Goal: Task Accomplishment & Management: Use online tool/utility

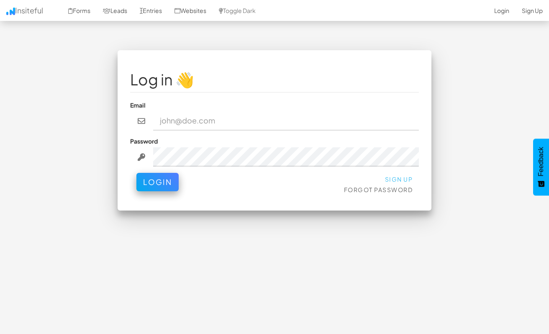
click at [400, 175] on link "Sign Up" at bounding box center [399, 179] width 28 height 8
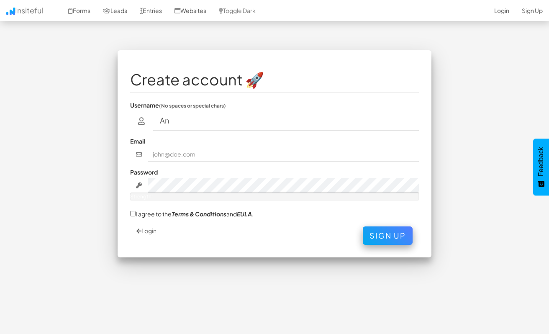
type input "A"
type input "N"
type input "ANNAFONG11"
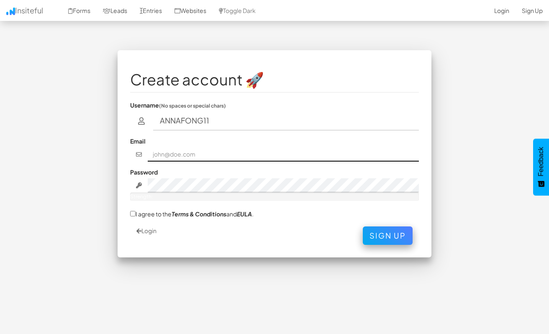
click at [350, 147] on input "text" at bounding box center [284, 154] width 272 height 14
type input "AFSGPROPERTY@GMAIL.COM"
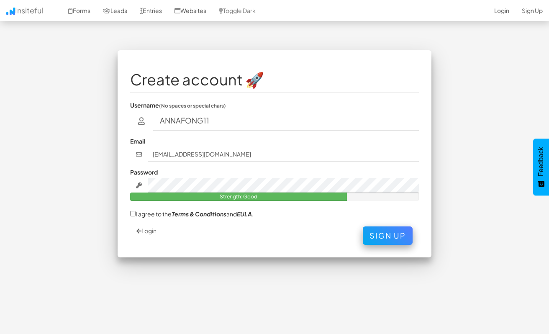
click at [133, 211] on input "I agree to the Terms & Conditions and EULA ." at bounding box center [132, 213] width 5 height 5
checkbox input "true"
click at [390, 224] on button "Sign Up" at bounding box center [388, 233] width 50 height 18
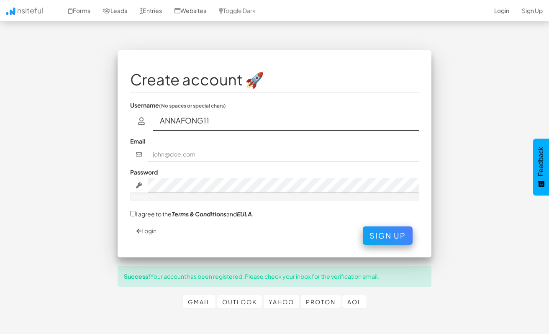
type input "ANNAFONG11"
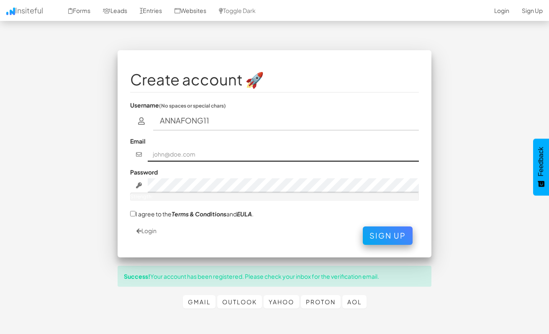
click at [310, 148] on input "text" at bounding box center [284, 154] width 272 height 14
type input "AFSGPROPERTY@GMAIL.COM"
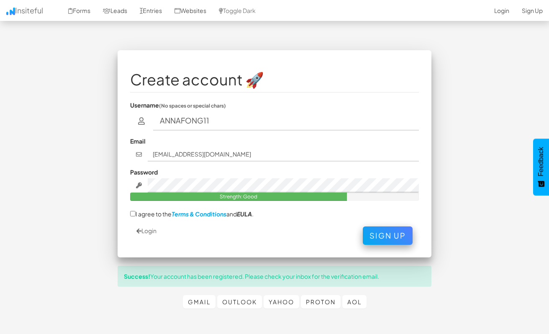
click at [193, 210] on em "Terms & Conditions" at bounding box center [199, 214] width 55 height 8
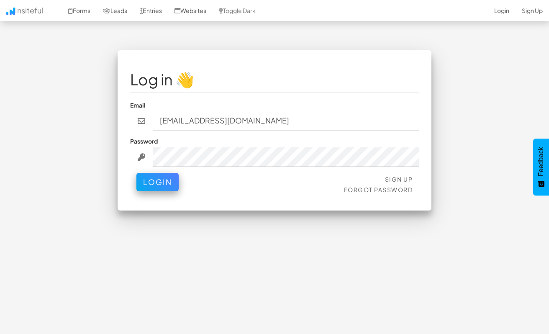
type input "[EMAIL_ADDRESS][DOMAIN_NAME]"
click at [163, 172] on button "Login" at bounding box center [157, 180] width 42 height 18
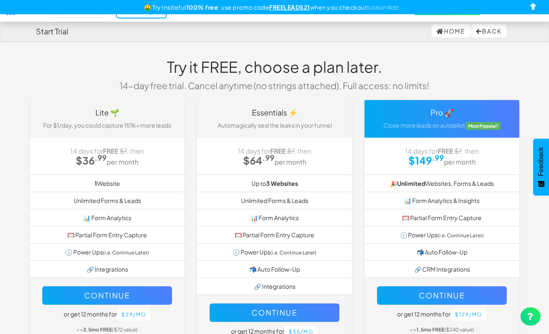
click at [447, 32] on link "Home" at bounding box center [451, 30] width 39 height 13
click at [537, 4] on input "checkbox" at bounding box center [533, 8] width 13 height 13
checkbox input "true"
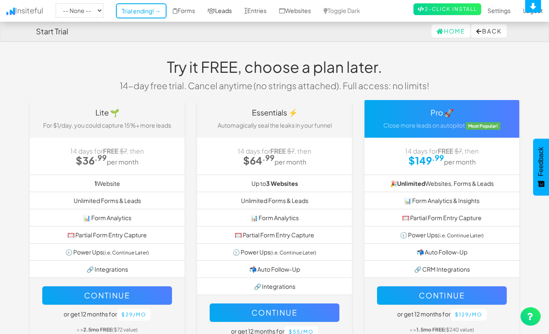
click at [224, 9] on link "Leads" at bounding box center [219, 10] width 37 height 21
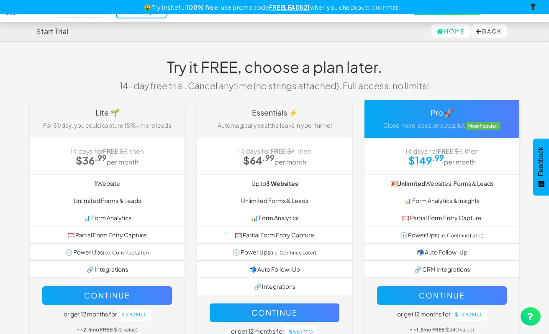
click at [534, 6] on input "checkbox" at bounding box center [533, 8] width 13 height 13
checkbox input "true"
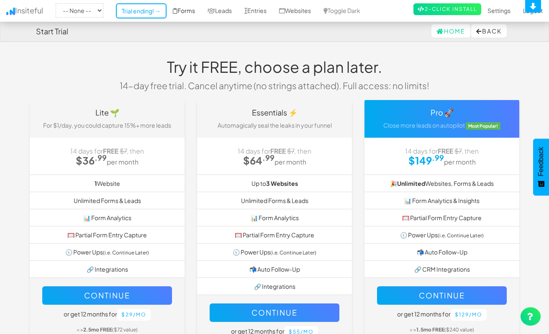
click at [186, 9] on link "Forms" at bounding box center [184, 10] width 35 height 21
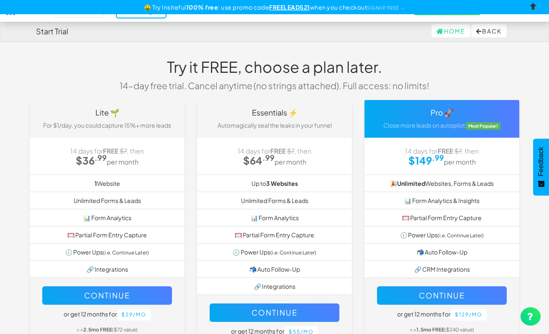
click at [536, 5] on input "checkbox" at bounding box center [533, 8] width 13 height 13
checkbox input "true"
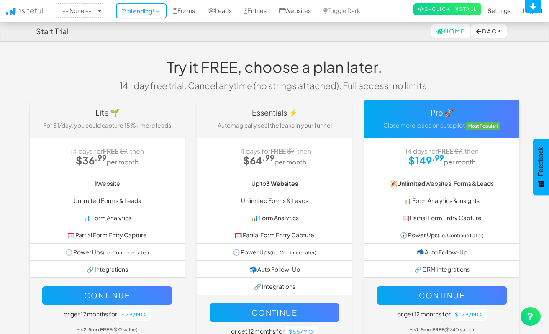
click at [503, 8] on link "Settings" at bounding box center [499, 10] width 36 height 21
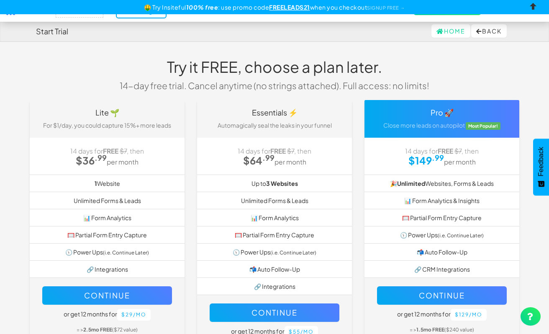
click at [533, 7] on input "checkbox" at bounding box center [533, 8] width 13 height 13
checkbox input "true"
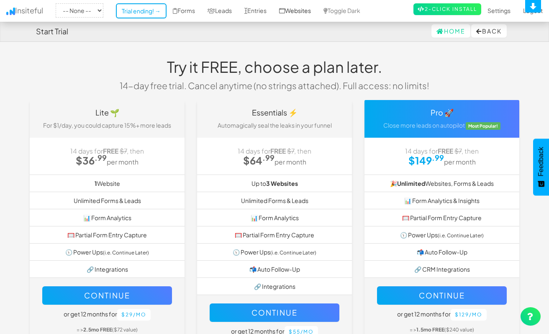
click at [301, 10] on link "Websites" at bounding box center [295, 10] width 44 height 21
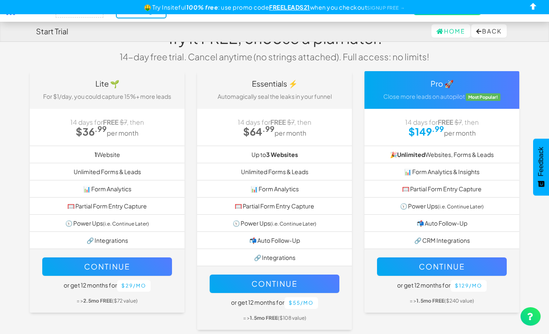
scroll to position [31, 0]
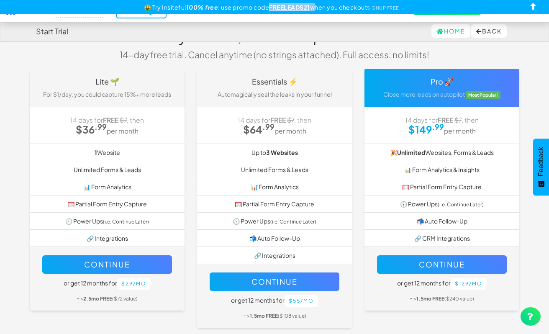
drag, startPoint x: 268, startPoint y: 7, endPoint x: 312, endPoint y: 5, distance: 44.4
click at [312, 5] on div "🤑 Try Insiteful 100% free : use promo code FREELEADS21 when you checkout SIGNUP…" at bounding box center [274, 7] width 549 height 14
copy div "FREELEADS21"
click at [390, 5] on link "SIGNUP FREE →" at bounding box center [386, 7] width 38 height 5
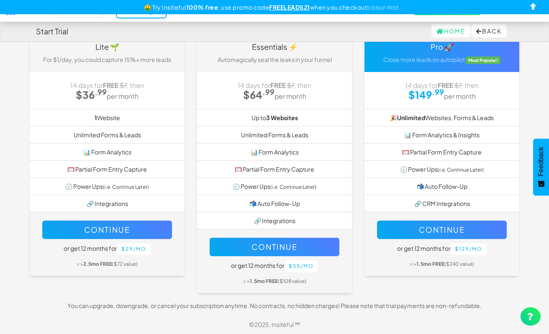
scroll to position [65, 0]
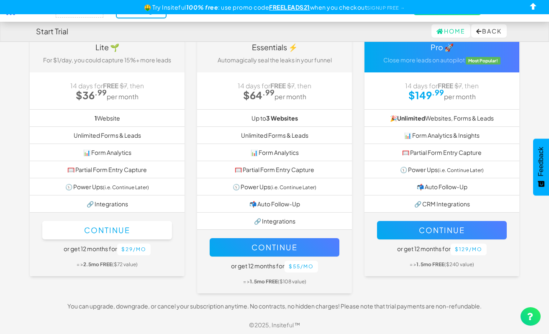
click at [126, 229] on button "Continue" at bounding box center [107, 230] width 130 height 18
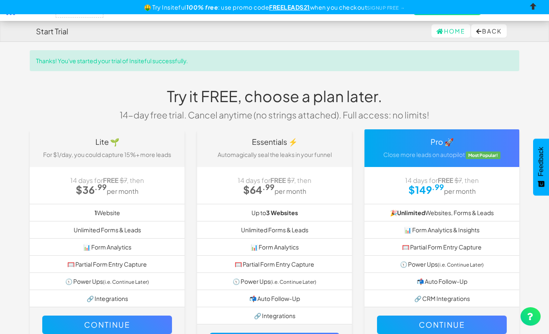
click at [535, 5] on input "checkbox" at bounding box center [533, 8] width 13 height 13
checkbox input "true"
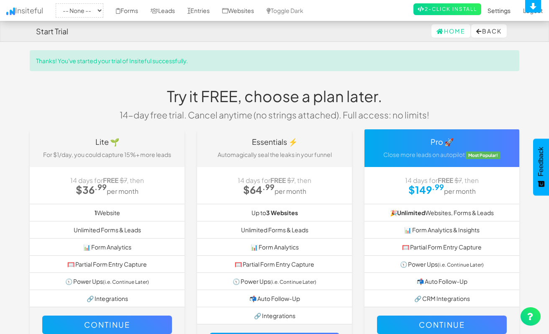
click at [499, 10] on link "Settings" at bounding box center [499, 10] width 36 height 21
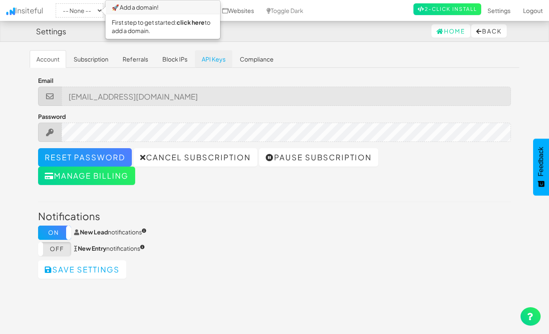
click at [216, 57] on link "API Keys" at bounding box center [213, 59] width 37 height 18
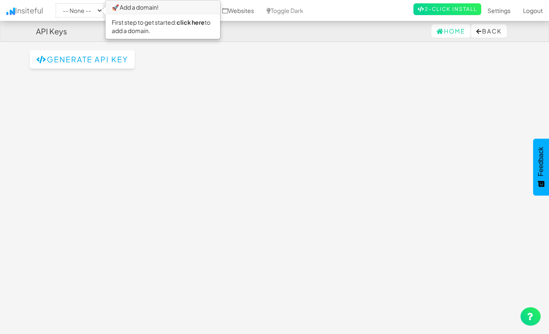
click at [99, 58] on button "Generate API Key" at bounding box center [82, 59] width 105 height 18
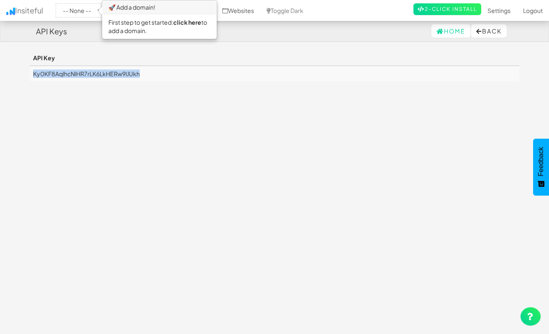
drag, startPoint x: 152, startPoint y: 69, endPoint x: 33, endPoint y: 73, distance: 119.4
click at [33, 73] on td "Ky0KF8AqlhcNlHR7rLK6LkHERw9lJUkh" at bounding box center [275, 73] width 490 height 15
copy td "Ky0KF8AqlhcNlHR7rLK6LkHERw9lJUkh"
